Goal: Check status

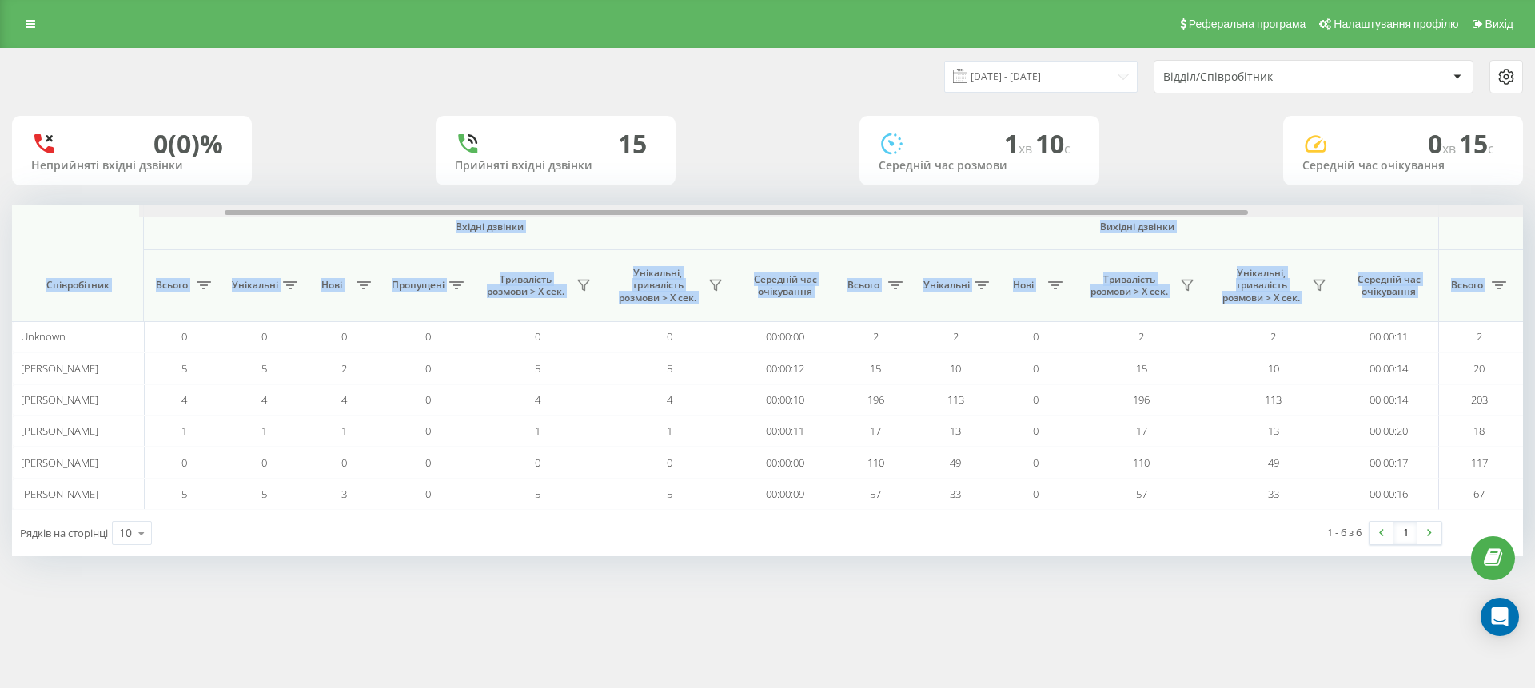
click at [1149, 211] on div at bounding box center [737, 212] width 1024 height 5
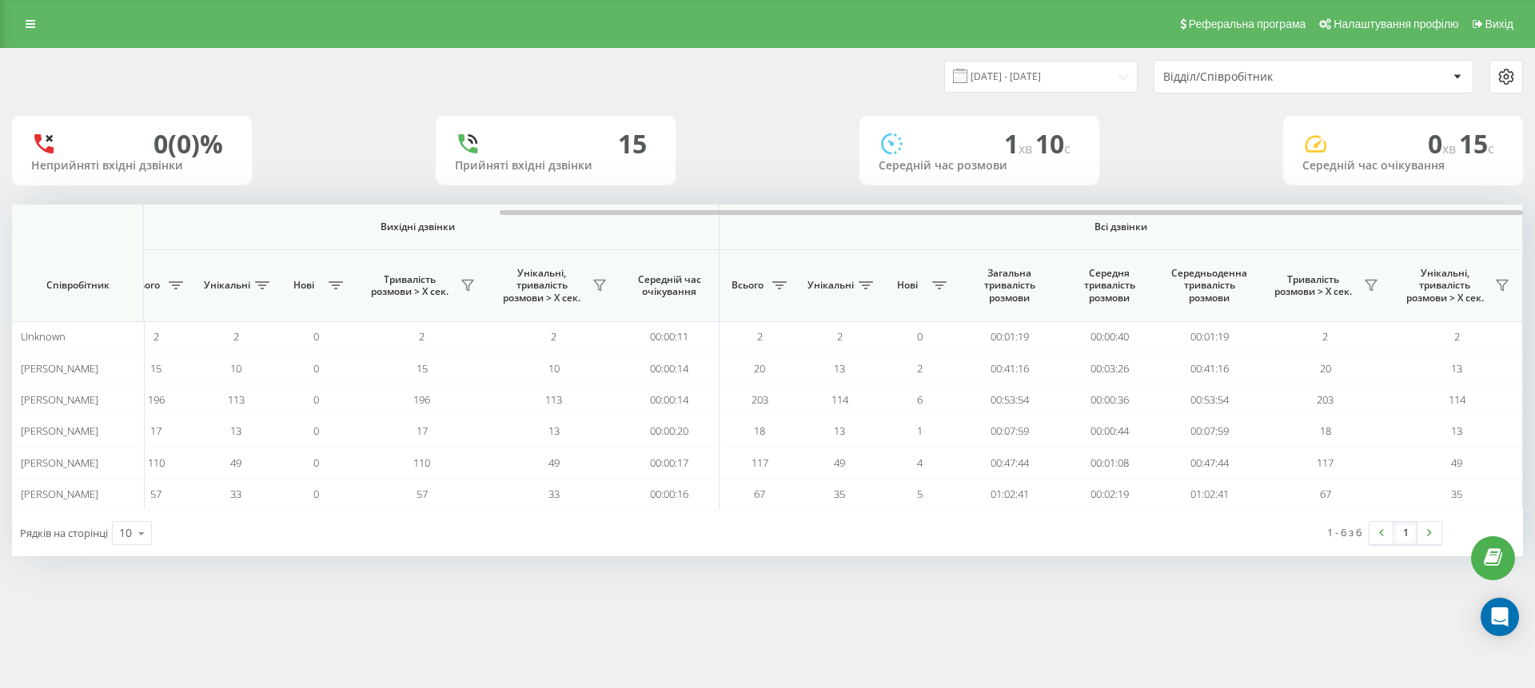
click at [1039, 178] on div "1 хв 10 c Середній час розмови" at bounding box center [980, 151] width 240 height 70
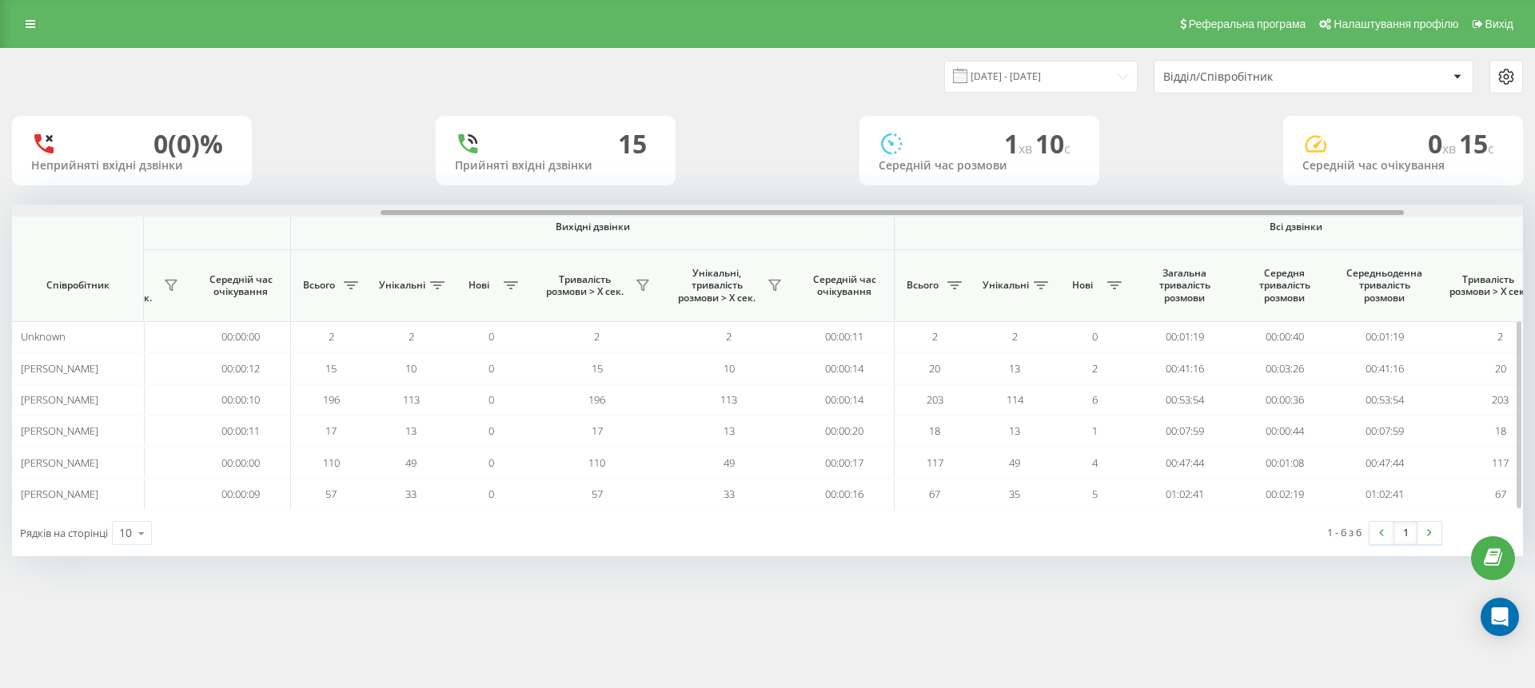
drag, startPoint x: 877, startPoint y: 217, endPoint x: 533, endPoint y: 220, distance: 344.6
click at [528, 218] on div "Вхідні дзвінки Вихідні дзвінки Всі дзвінки Співробітник Всього Унікальні Нові П…" at bounding box center [767, 357] width 1511 height 305
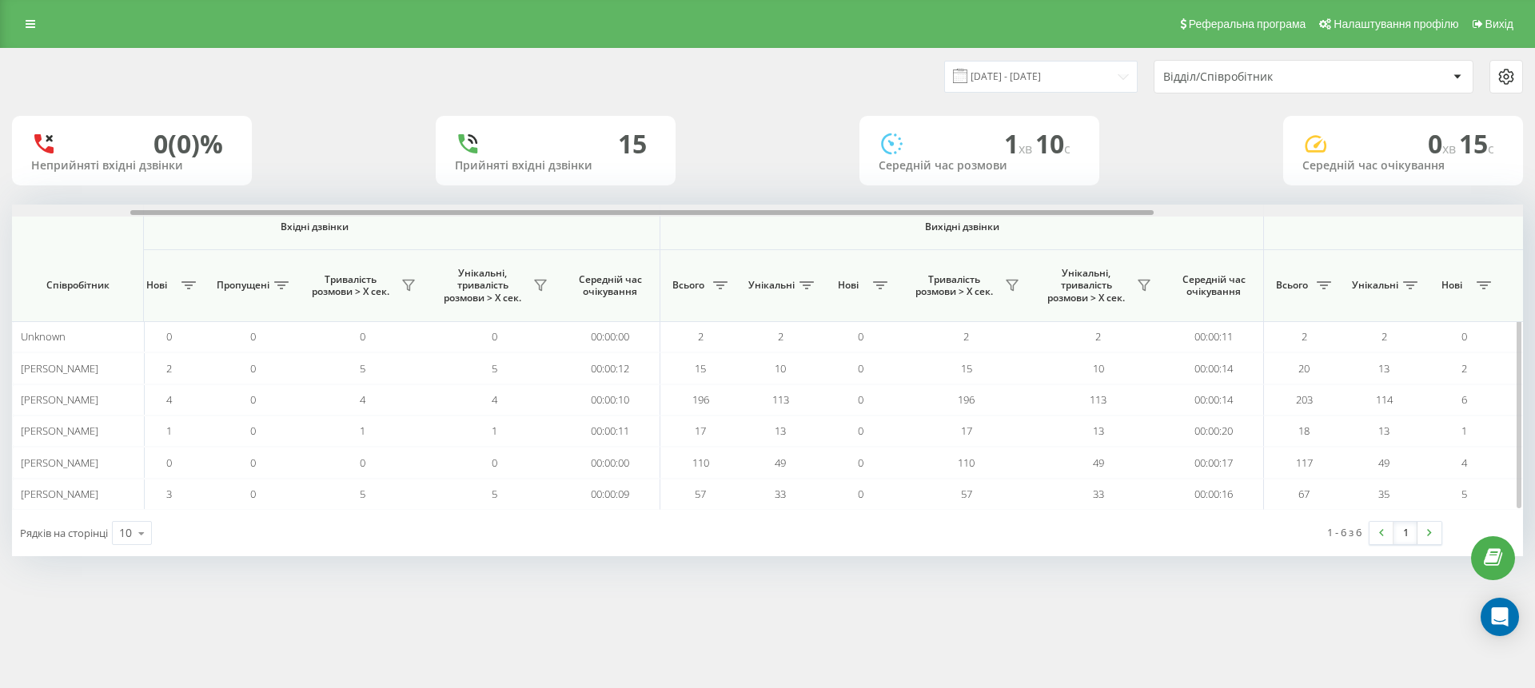
click at [832, 213] on div at bounding box center [642, 212] width 1024 height 5
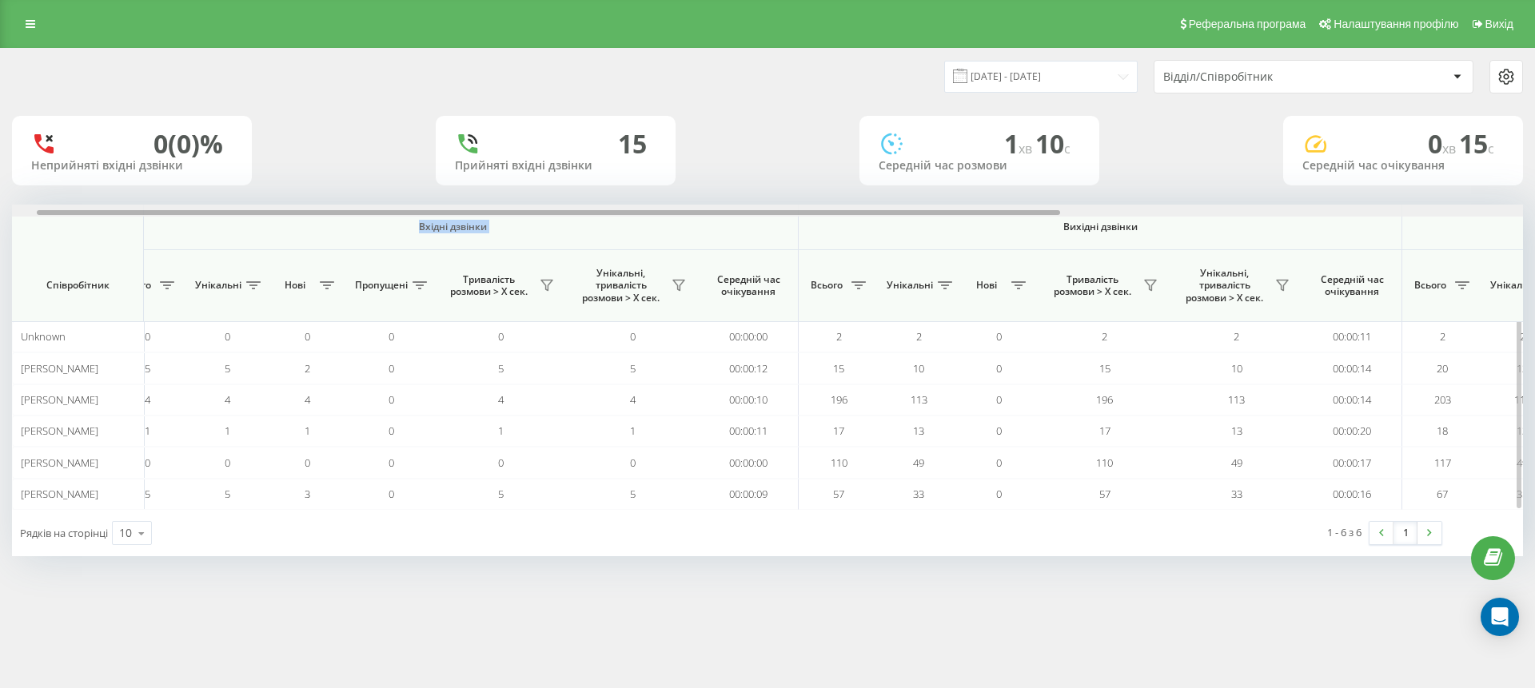
drag, startPoint x: 885, startPoint y: 217, endPoint x: 772, endPoint y: 214, distance: 113.6
click at [772, 214] on div "Вхідні дзвінки Вихідні дзвінки Всі дзвінки Співробітник Всього Унікальні Нові П…" at bounding box center [767, 357] width 1511 height 305
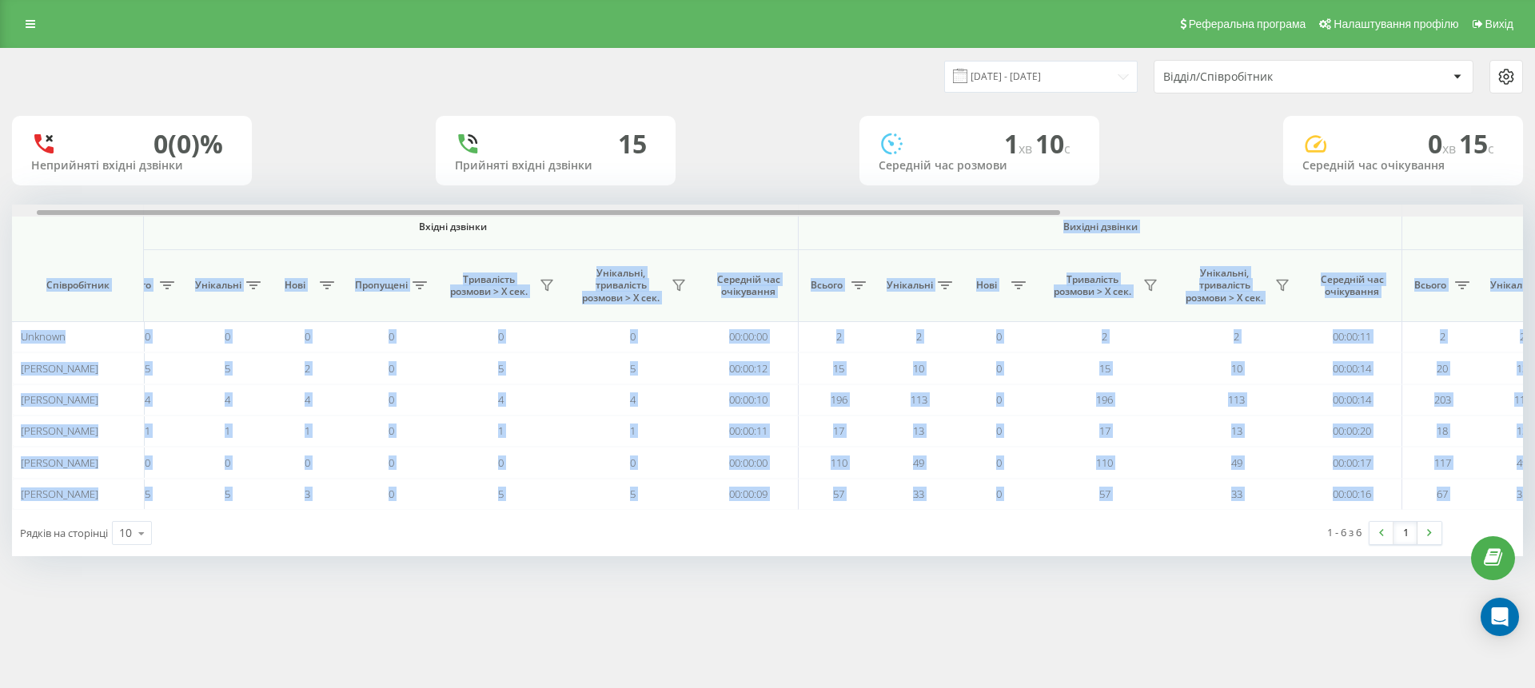
scroll to position [0, 0]
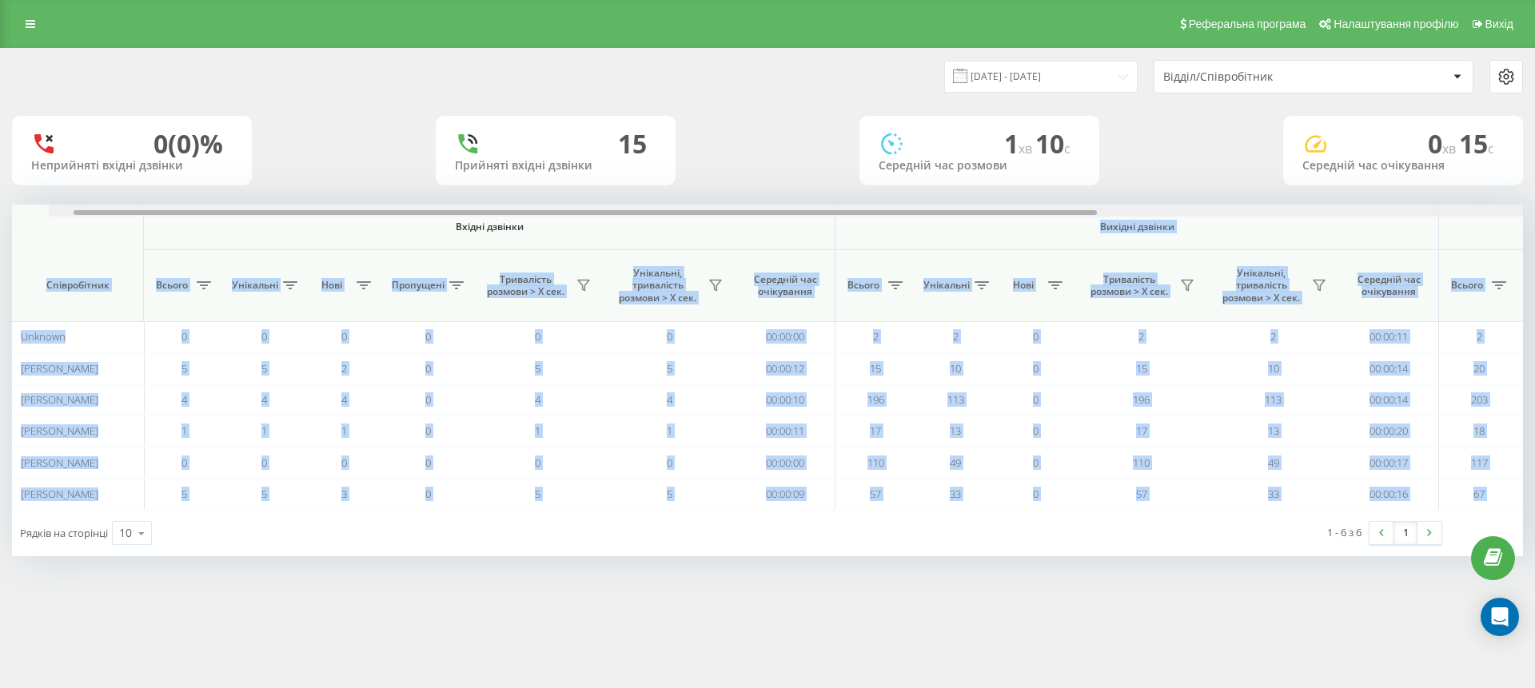
drag, startPoint x: 770, startPoint y: 213, endPoint x: 750, endPoint y: 182, distance: 37.0
click at [708, 213] on div at bounding box center [586, 212] width 1024 height 5
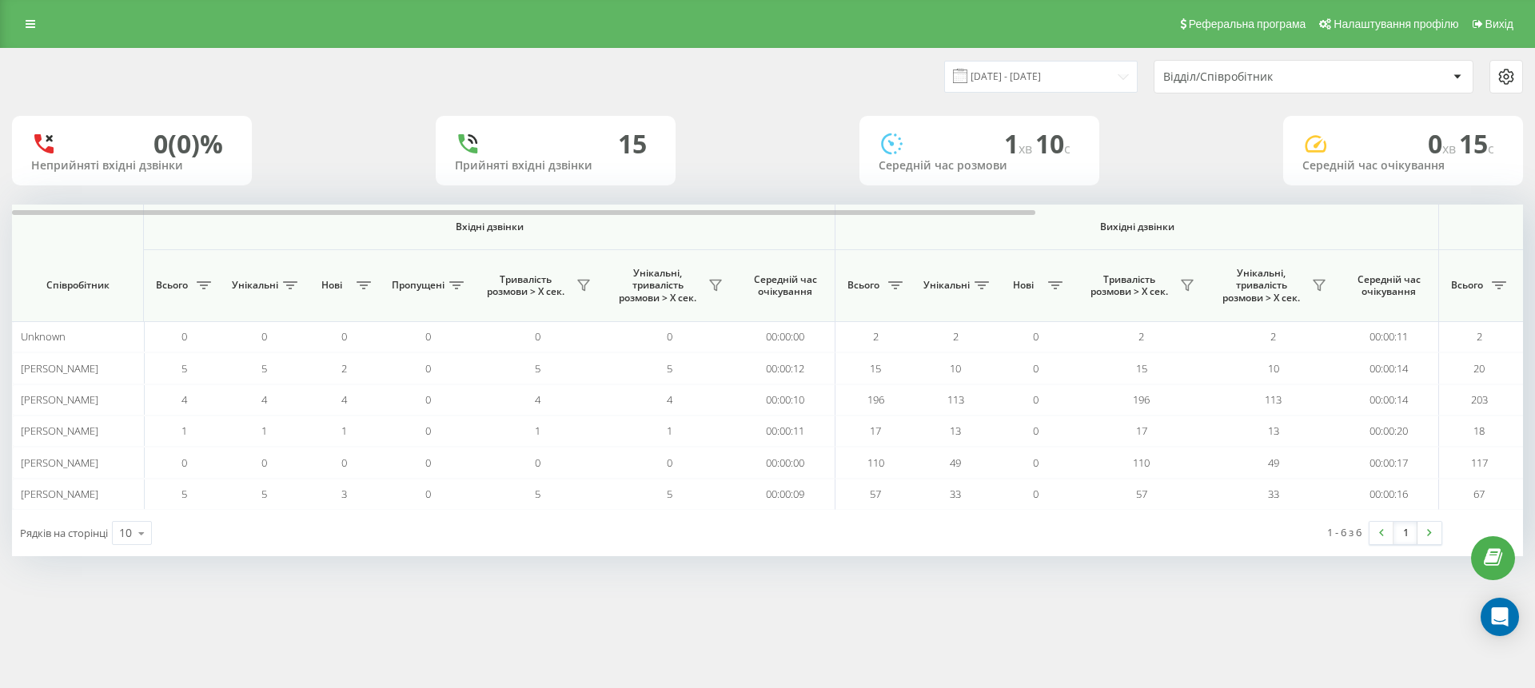
click at [800, 151] on div "0 (0)% Неприйняті вхідні дзвінки 15 Прийняті вхідні дзвінки 1 хв 10 c Середній …" at bounding box center [767, 151] width 1511 height 70
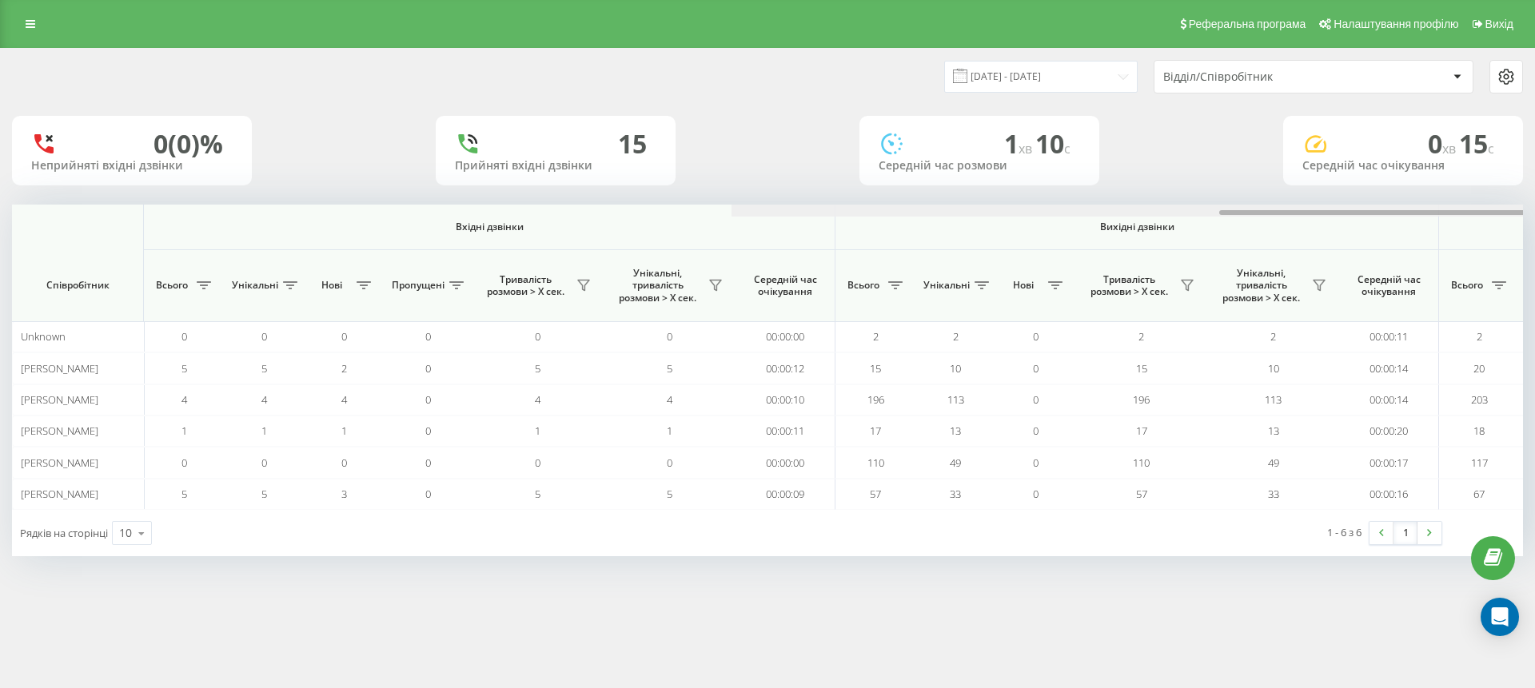
scroll to position [0, 720]
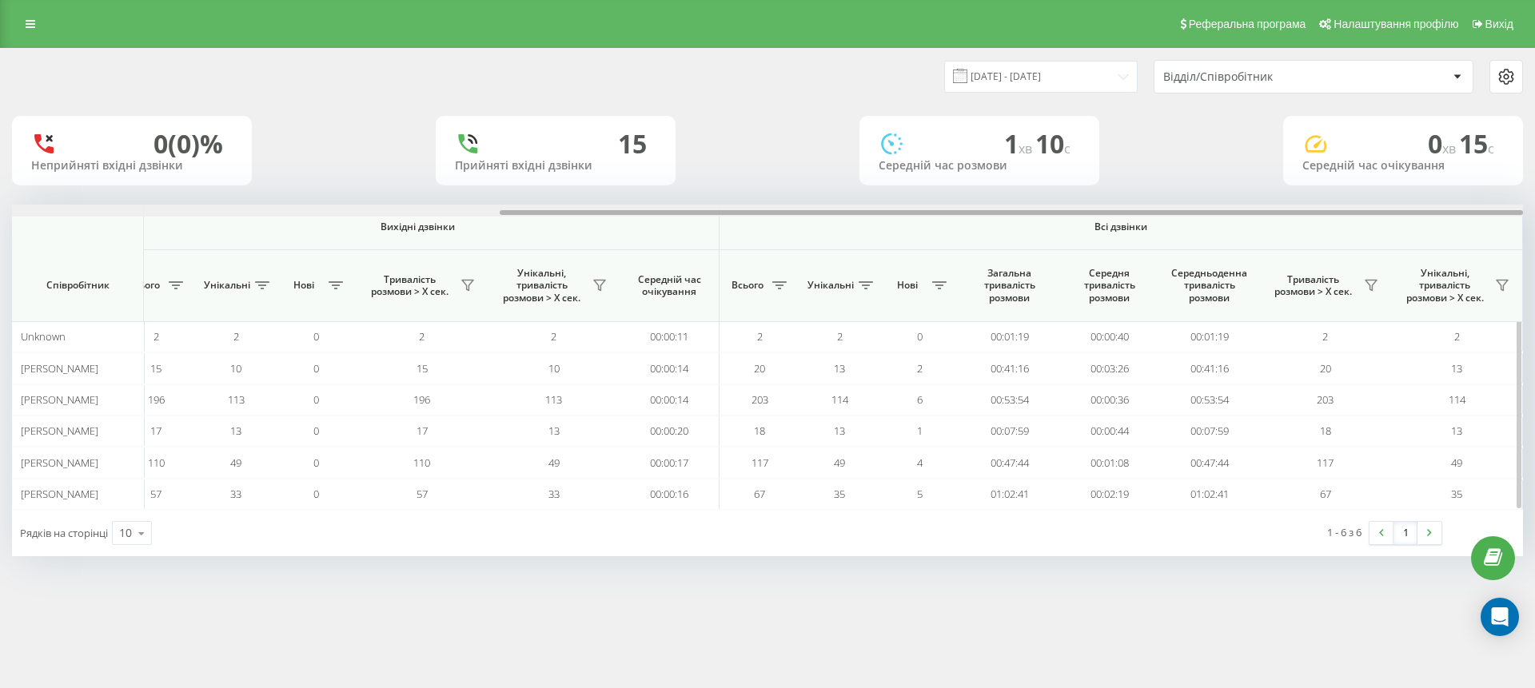
drag, startPoint x: 850, startPoint y: 209, endPoint x: 1139, endPoint y: 206, distance: 288.7
click at [1317, 206] on div at bounding box center [767, 211] width 1511 height 12
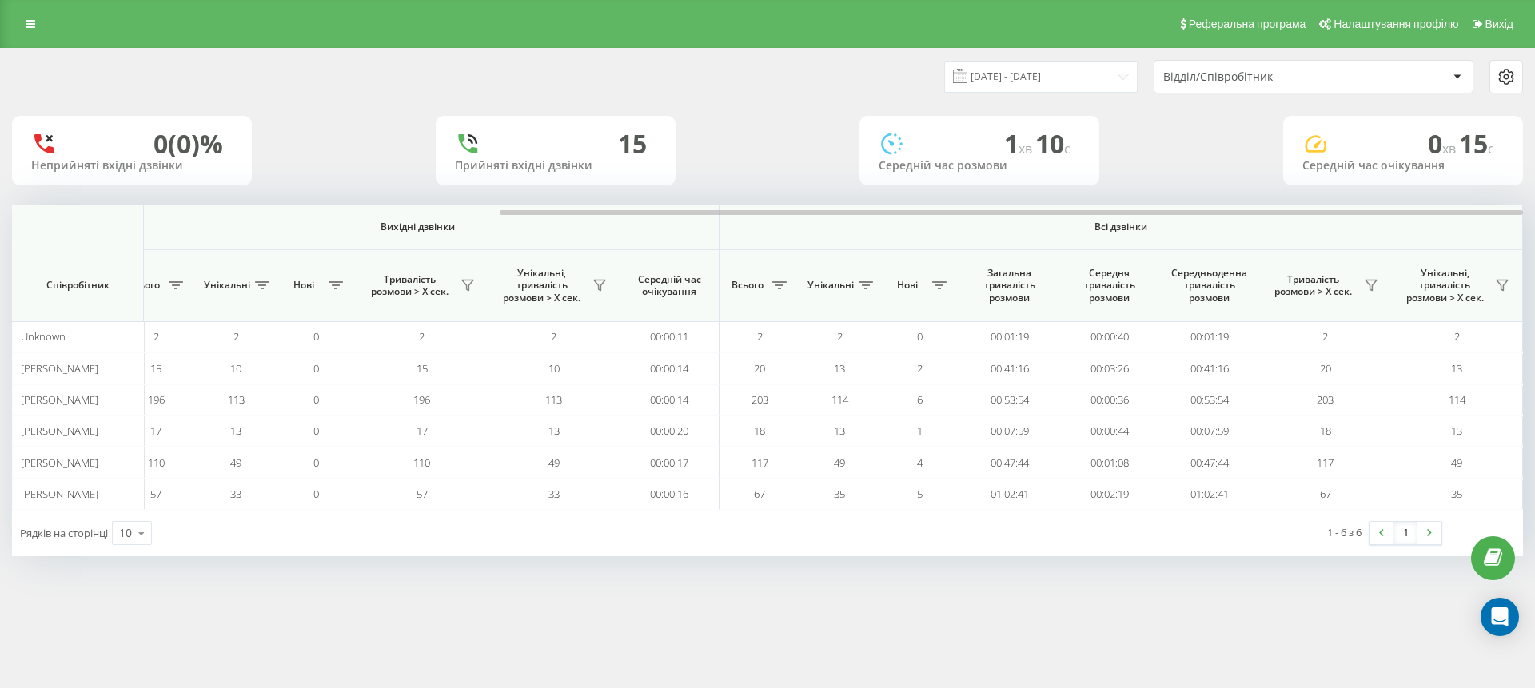
click at [1027, 99] on div "[DATE] - [DATE] Відділ/Співробітник" at bounding box center [768, 77] width 1534 height 56
click at [1015, 83] on input "[DATE] - [DATE]" at bounding box center [1041, 76] width 194 height 31
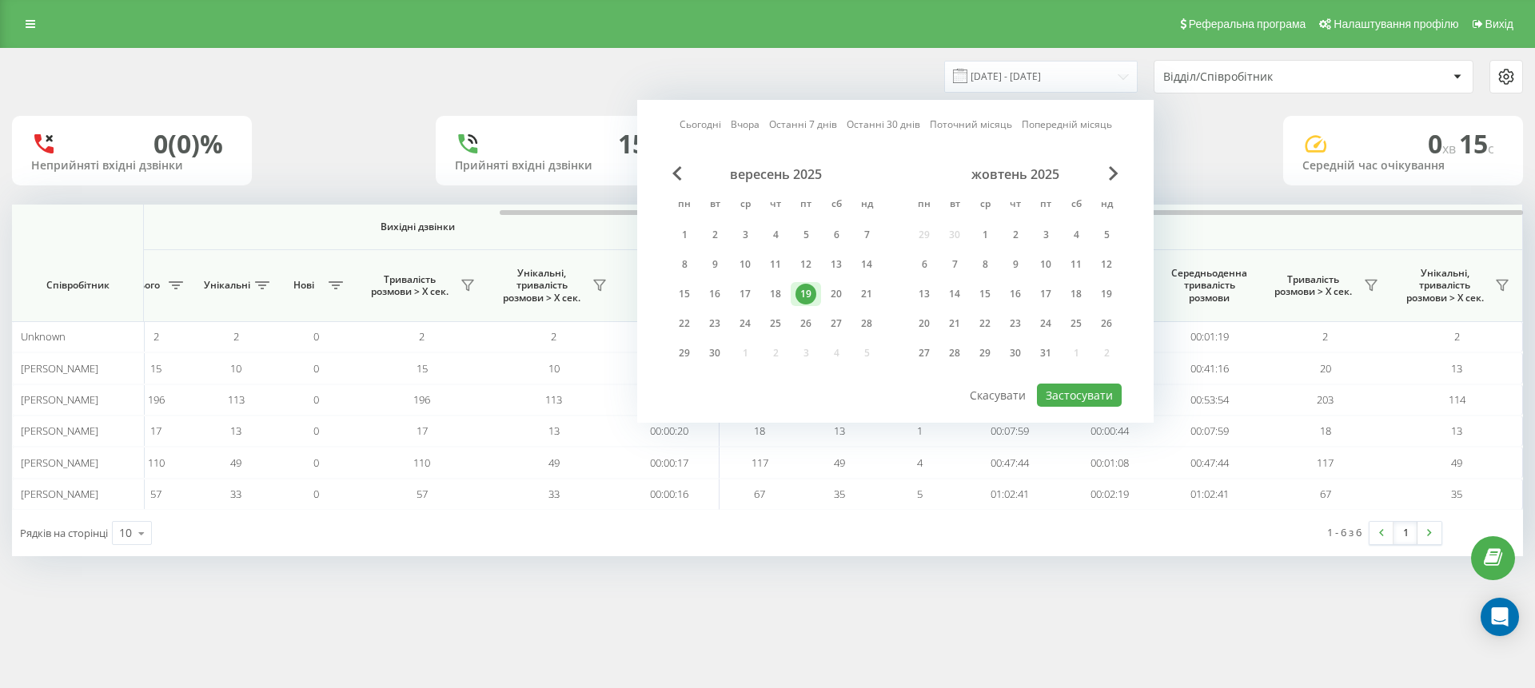
click at [811, 289] on div "19" at bounding box center [806, 294] width 21 height 21
click at [1080, 390] on button "Застосувати" at bounding box center [1079, 395] width 85 height 23
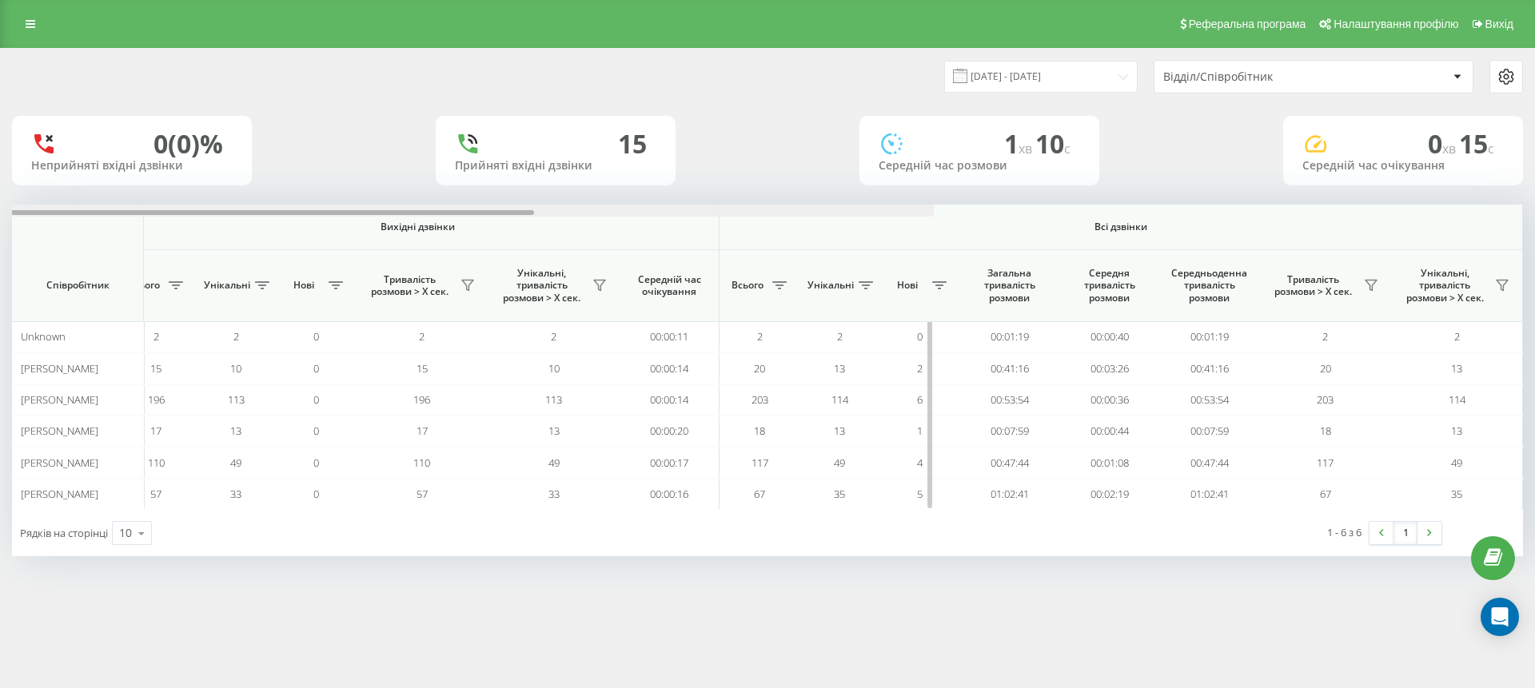
drag, startPoint x: 625, startPoint y: 213, endPoint x: 1102, endPoint y: 213, distance: 476.6
click at [534, 213] on div at bounding box center [23, 212] width 1024 height 5
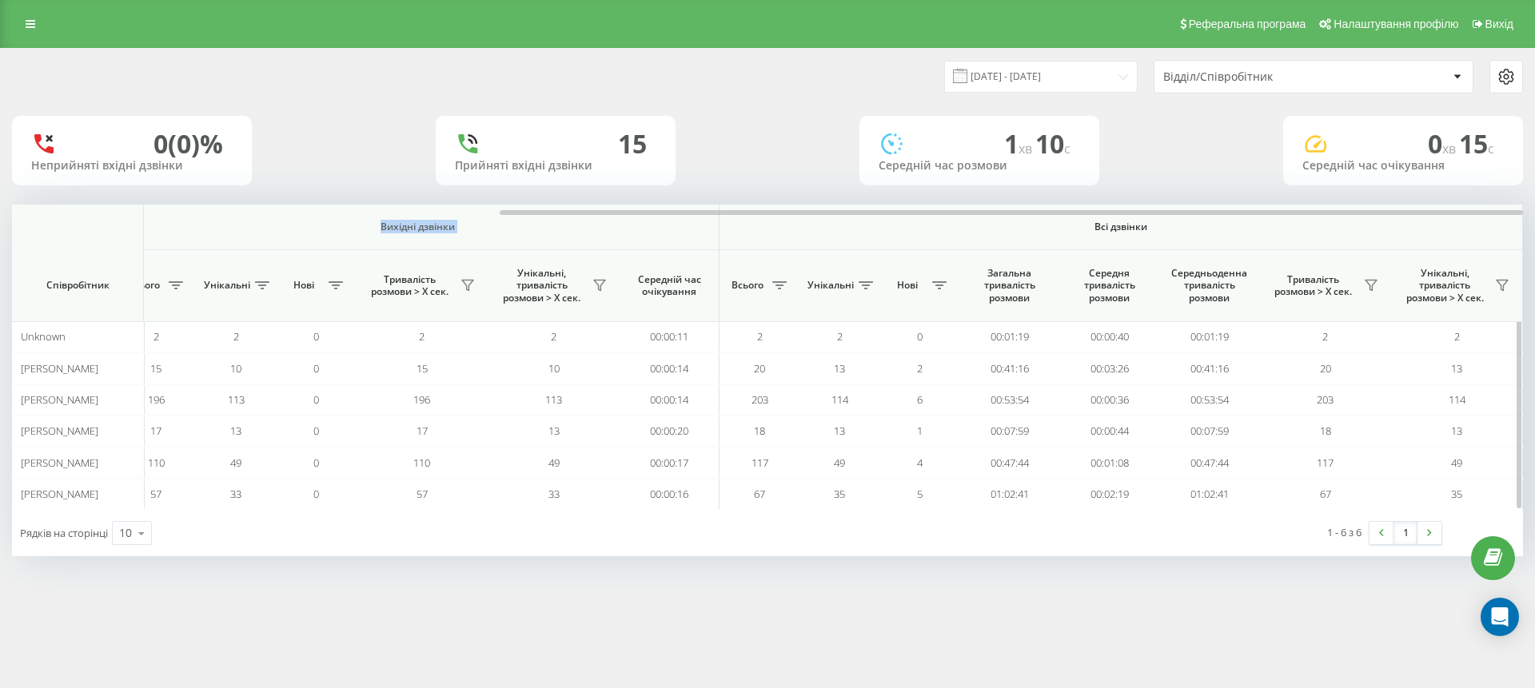
drag, startPoint x: 671, startPoint y: 220, endPoint x: 732, endPoint y: 217, distance: 60.9
click at [732, 217] on tr "Вхідні дзвінки Вихідні дзвінки Всі дзвінки" at bounding box center [407, 228] width 2231 height 46
click at [800, 157] on div "0 (0)% Неприйняті вхідні дзвінки 15 Прийняті вхідні дзвінки 1 хв 10 c Середній …" at bounding box center [767, 151] width 1511 height 70
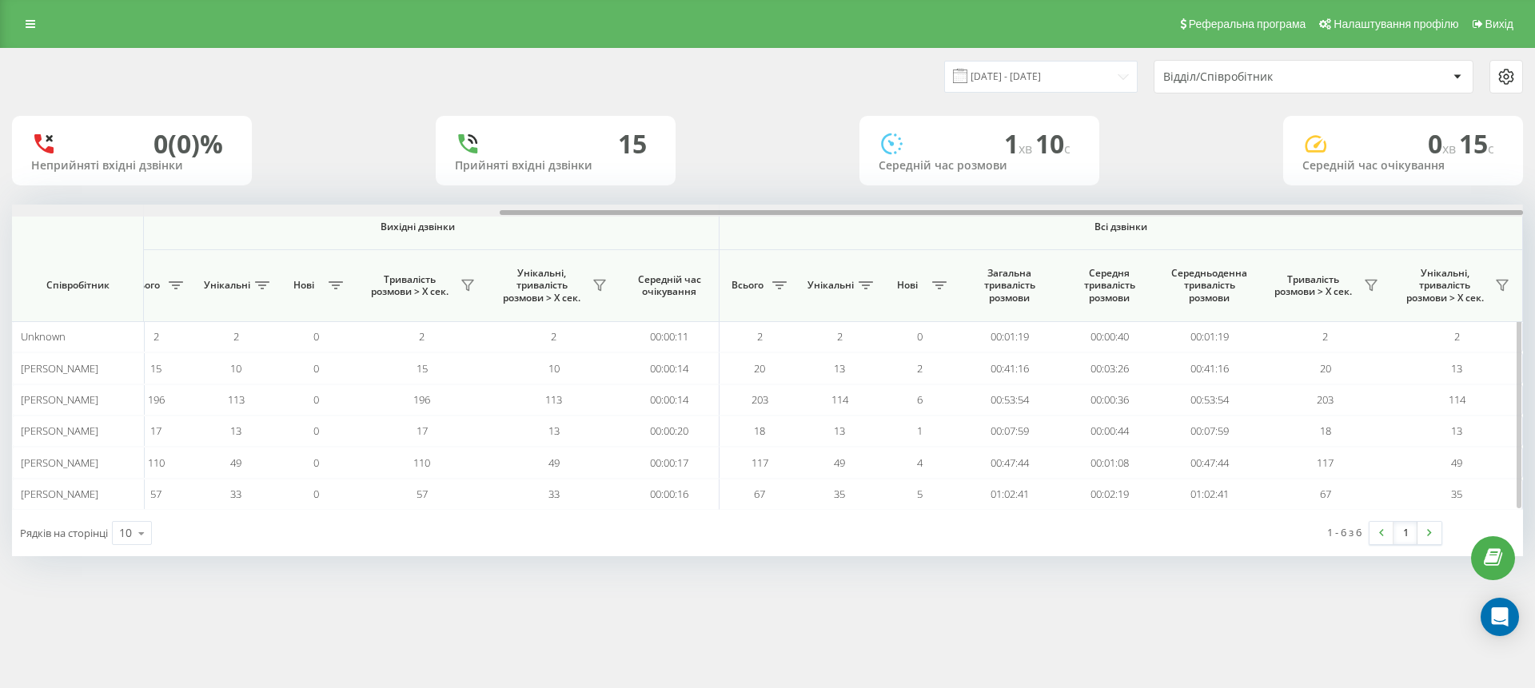
drag, startPoint x: 1098, startPoint y: 212, endPoint x: 1199, endPoint y: 238, distance: 104.2
click at [1230, 232] on div "Вхідні дзвінки Вихідні дзвінки Всі дзвінки Співробітник Всього Унікальні Нові П…" at bounding box center [767, 357] width 1511 height 305
